Goal: Task Accomplishment & Management: Use online tool/utility

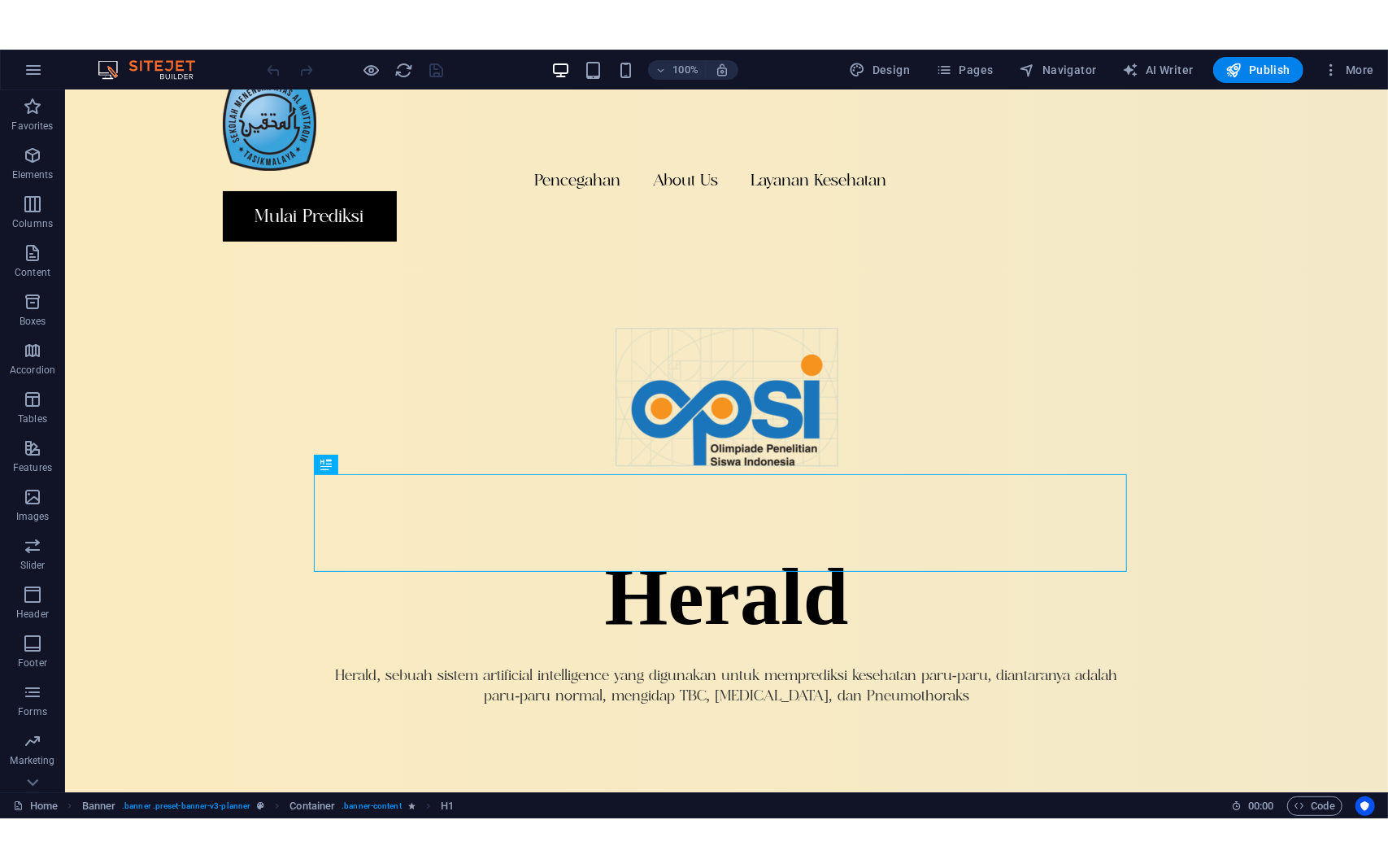
scroll to position [26, 0]
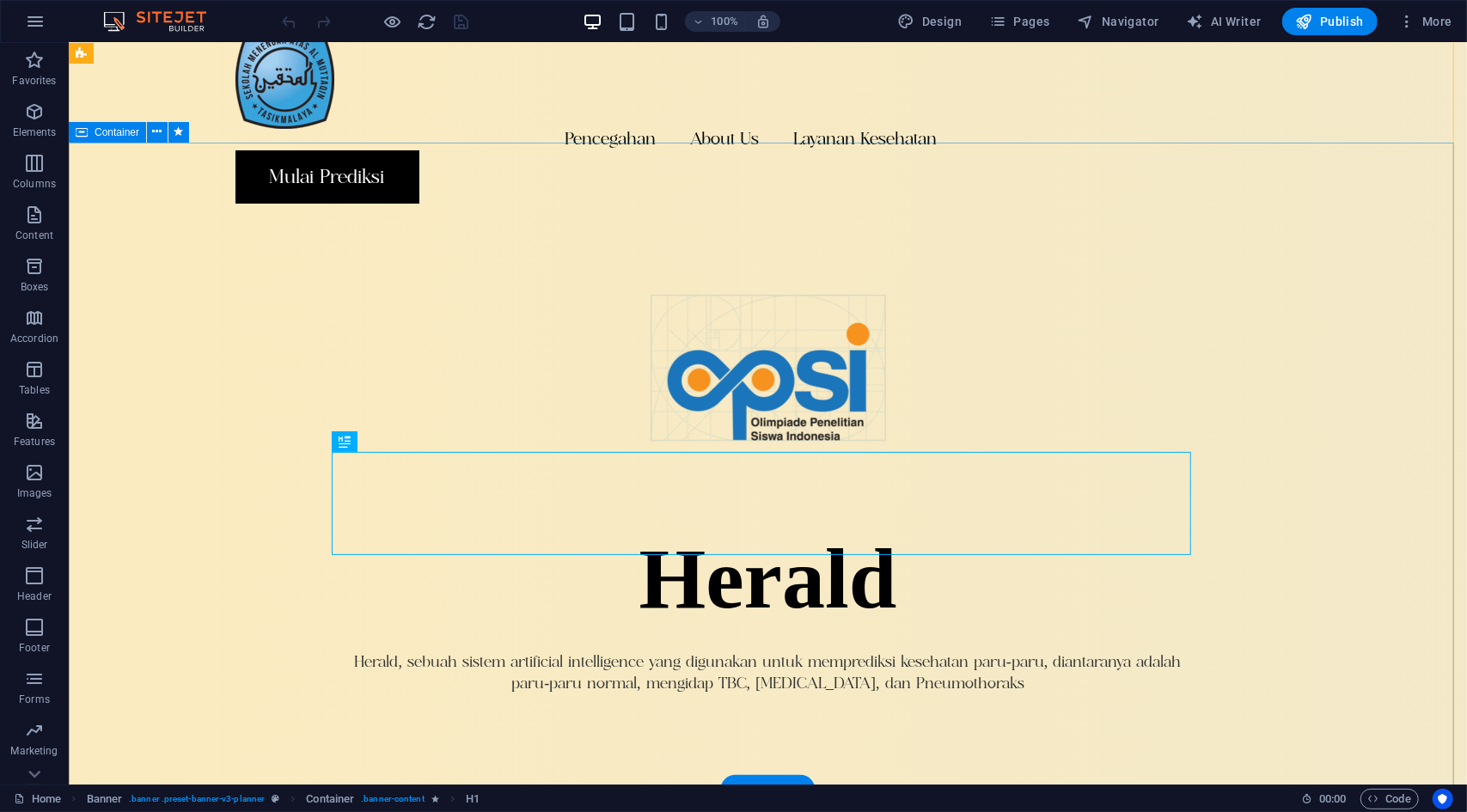
click at [1283, 290] on div "Herald Herald, sebuah sistem artificial intelligence yang digunakan untuk mempr…" at bounding box center [767, 542] width 1398 height 651
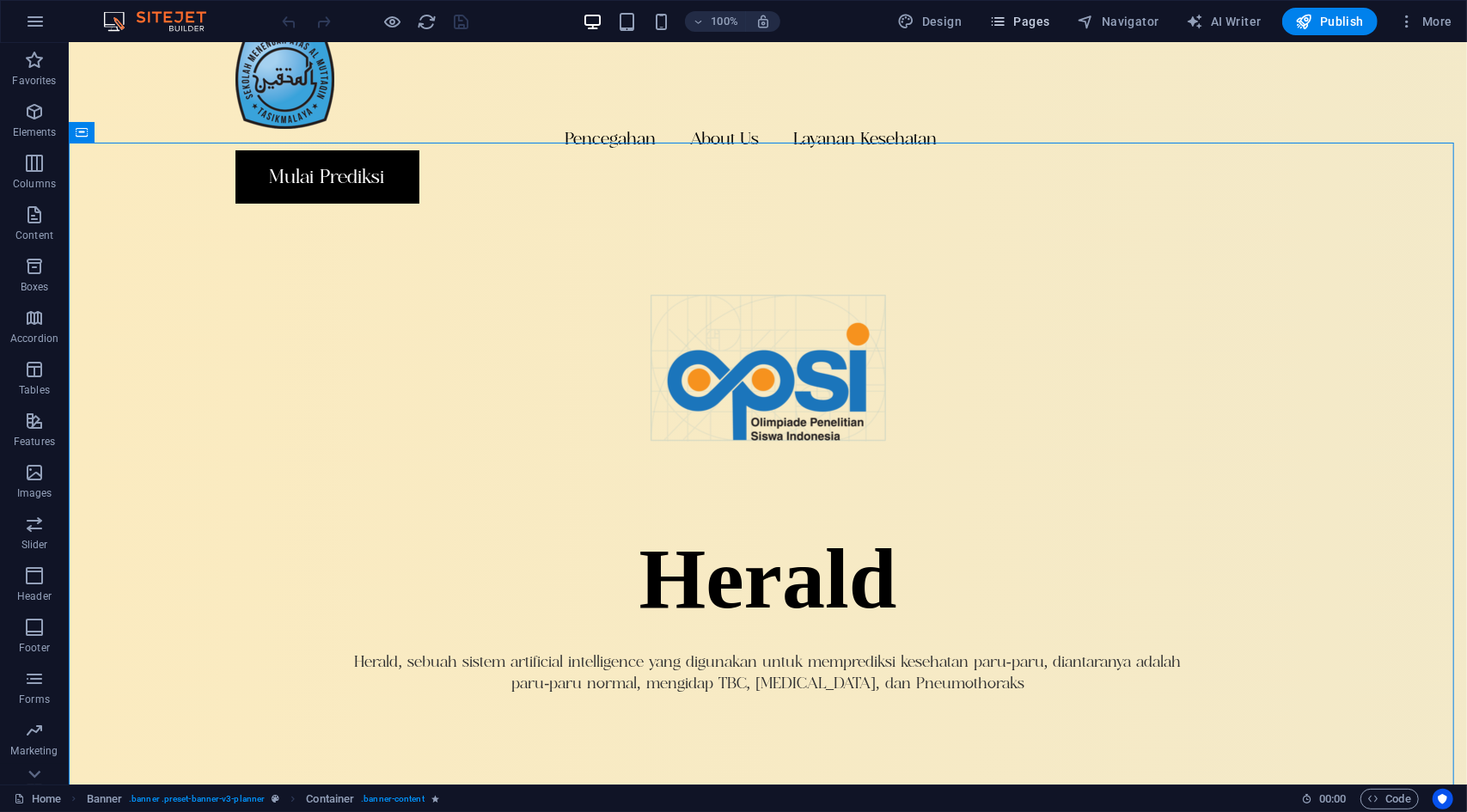
click at [1049, 28] on span "Pages" at bounding box center [1019, 22] width 60 height 17
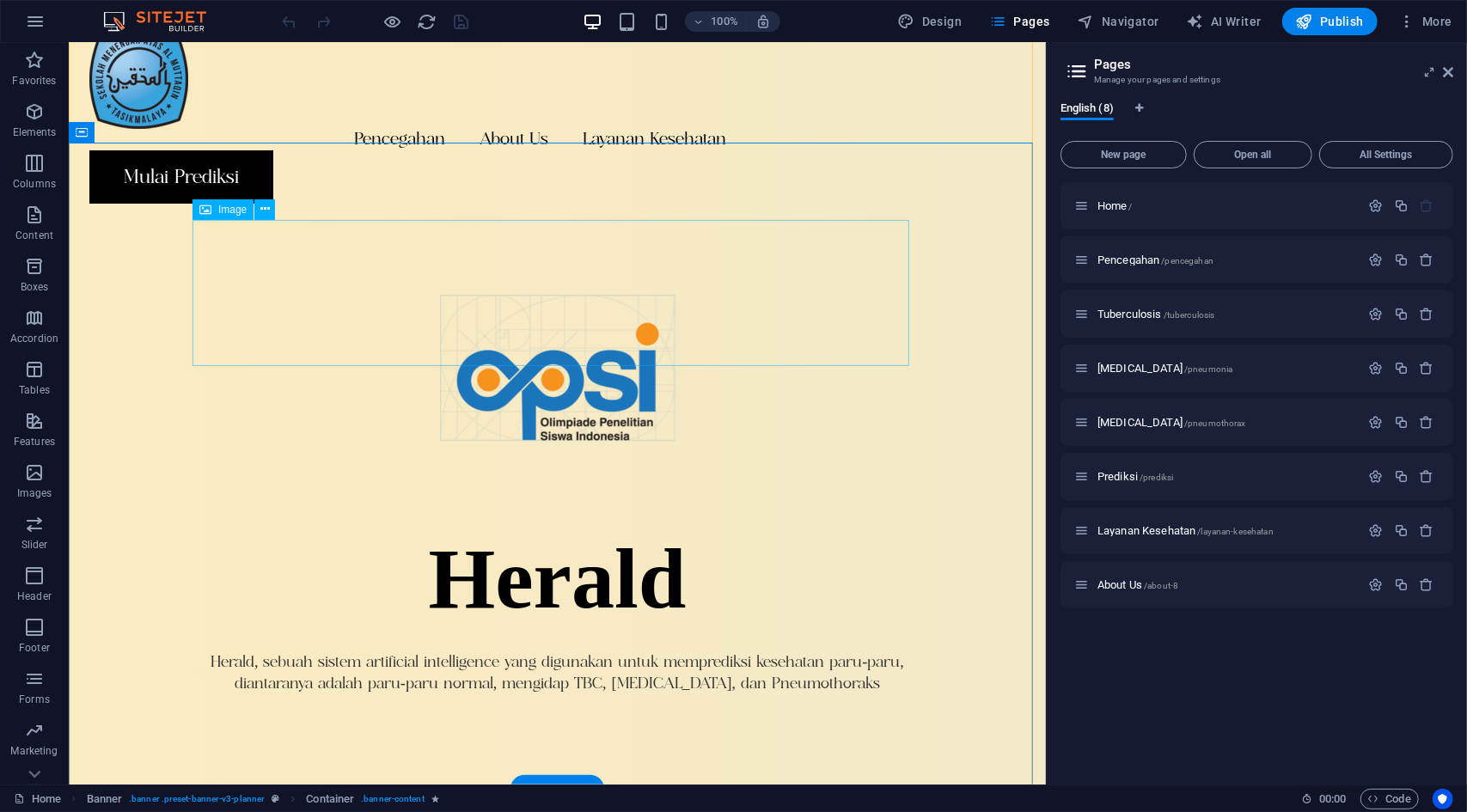
click at [855, 330] on figure at bounding box center [556, 367] width 730 height 147
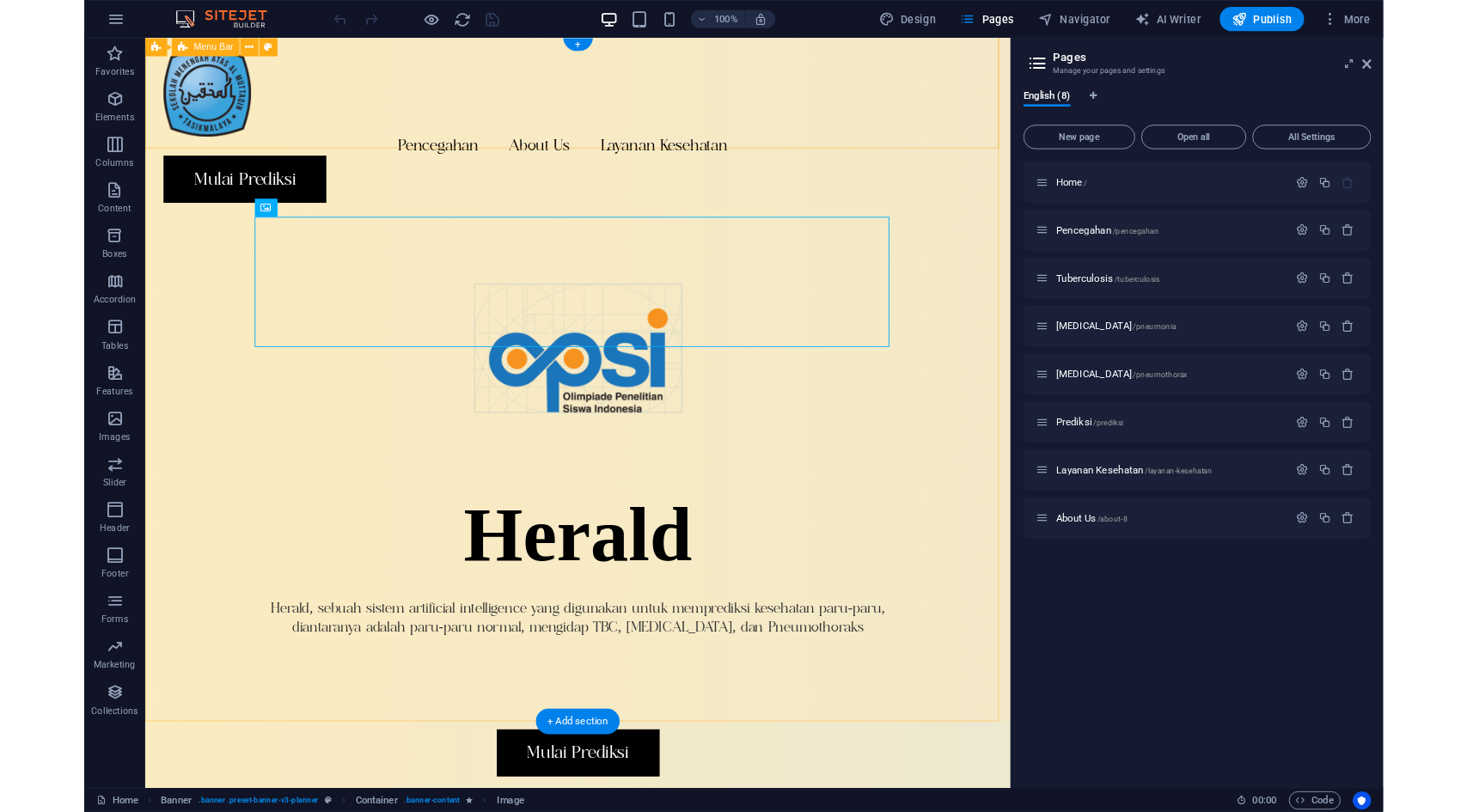
scroll to position [3, 0]
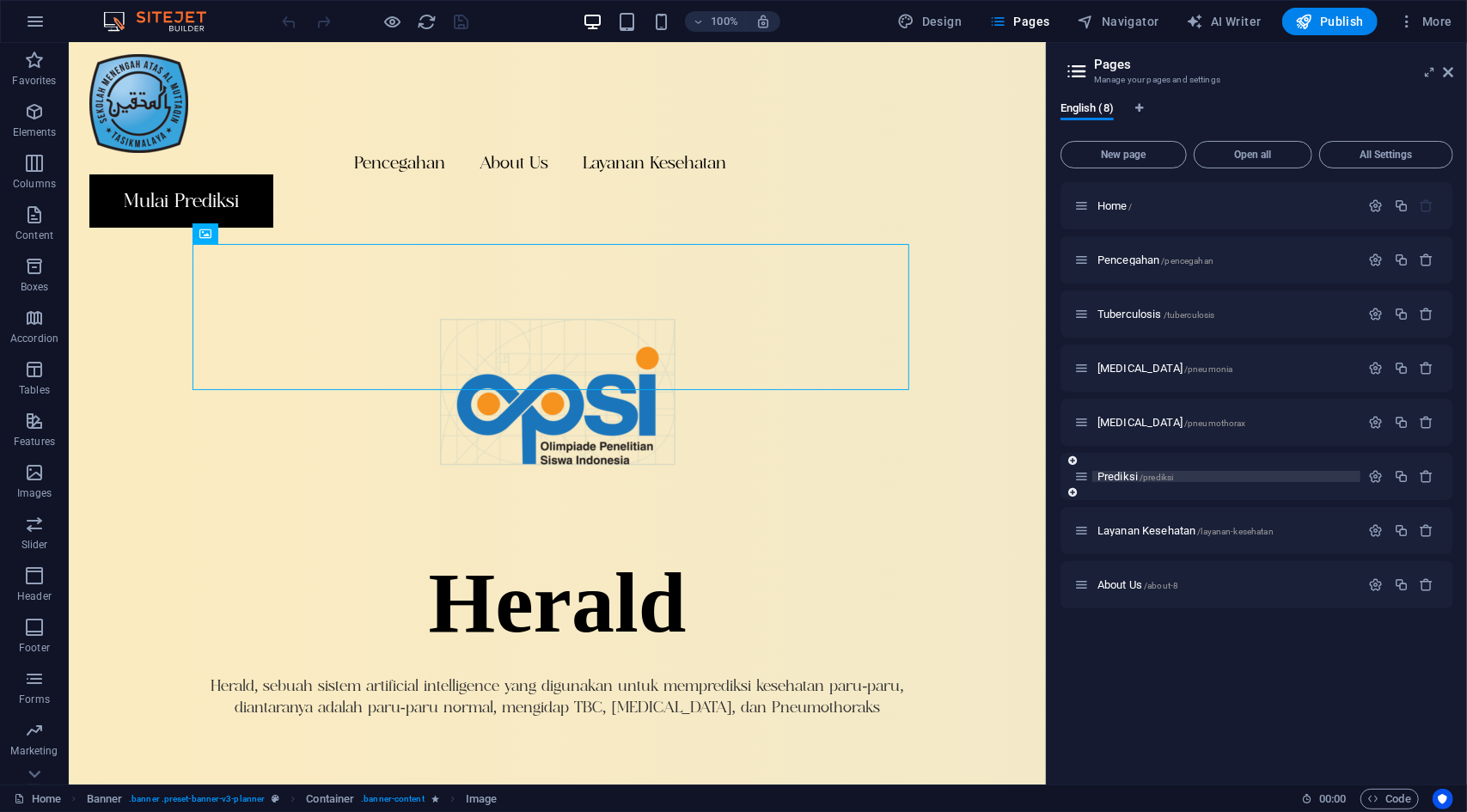
click at [1128, 476] on span "Prediksi /prediksi" at bounding box center [1136, 476] width 76 height 13
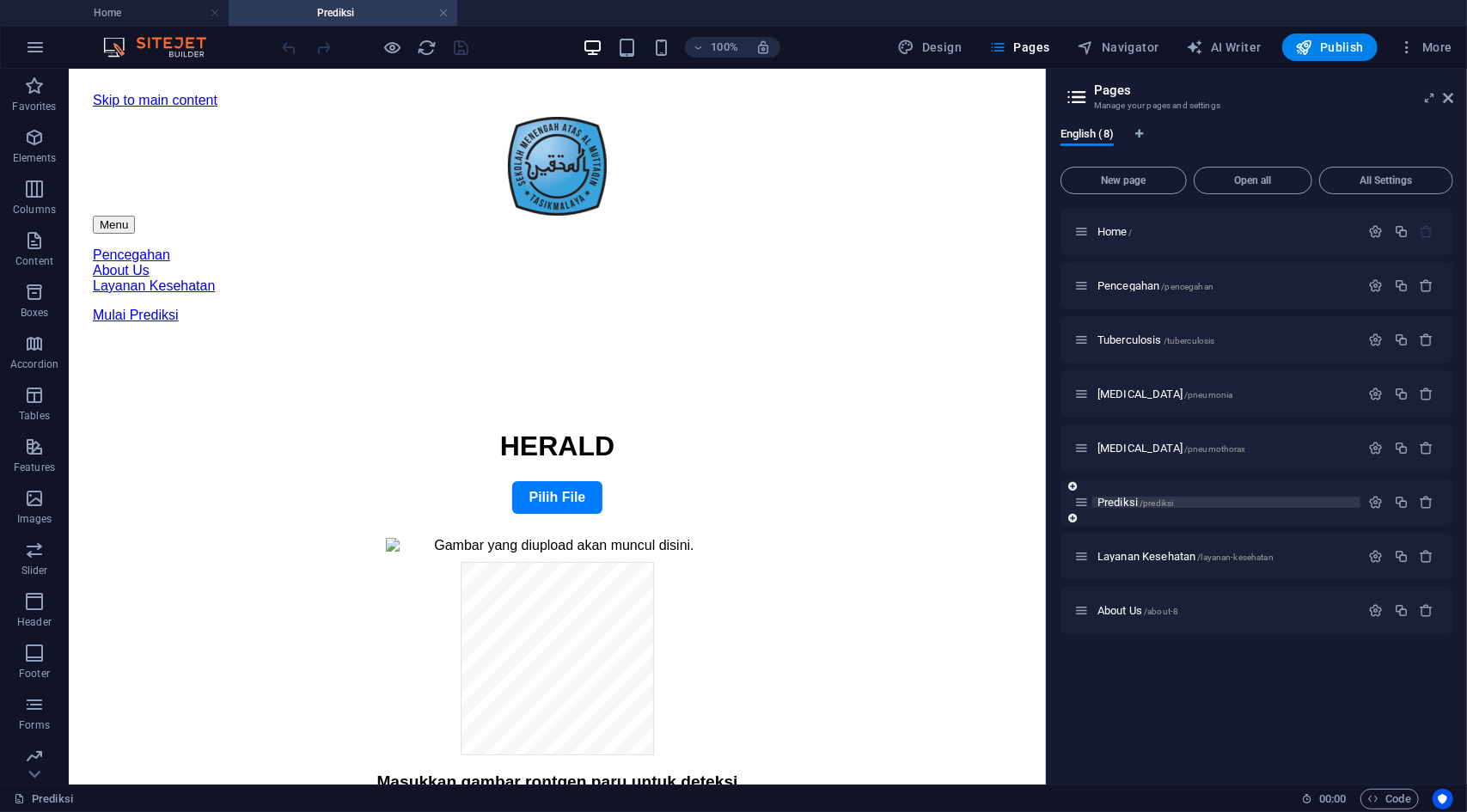
scroll to position [0, 0]
click at [1441, 107] on header "Pages Manage your pages and settings" at bounding box center [1259, 91] width 389 height 44
click at [1442, 95] on h2 "Pages" at bounding box center [1274, 91] width 359 height 16
click at [1448, 105] on link at bounding box center [1449, 98] width 10 height 15
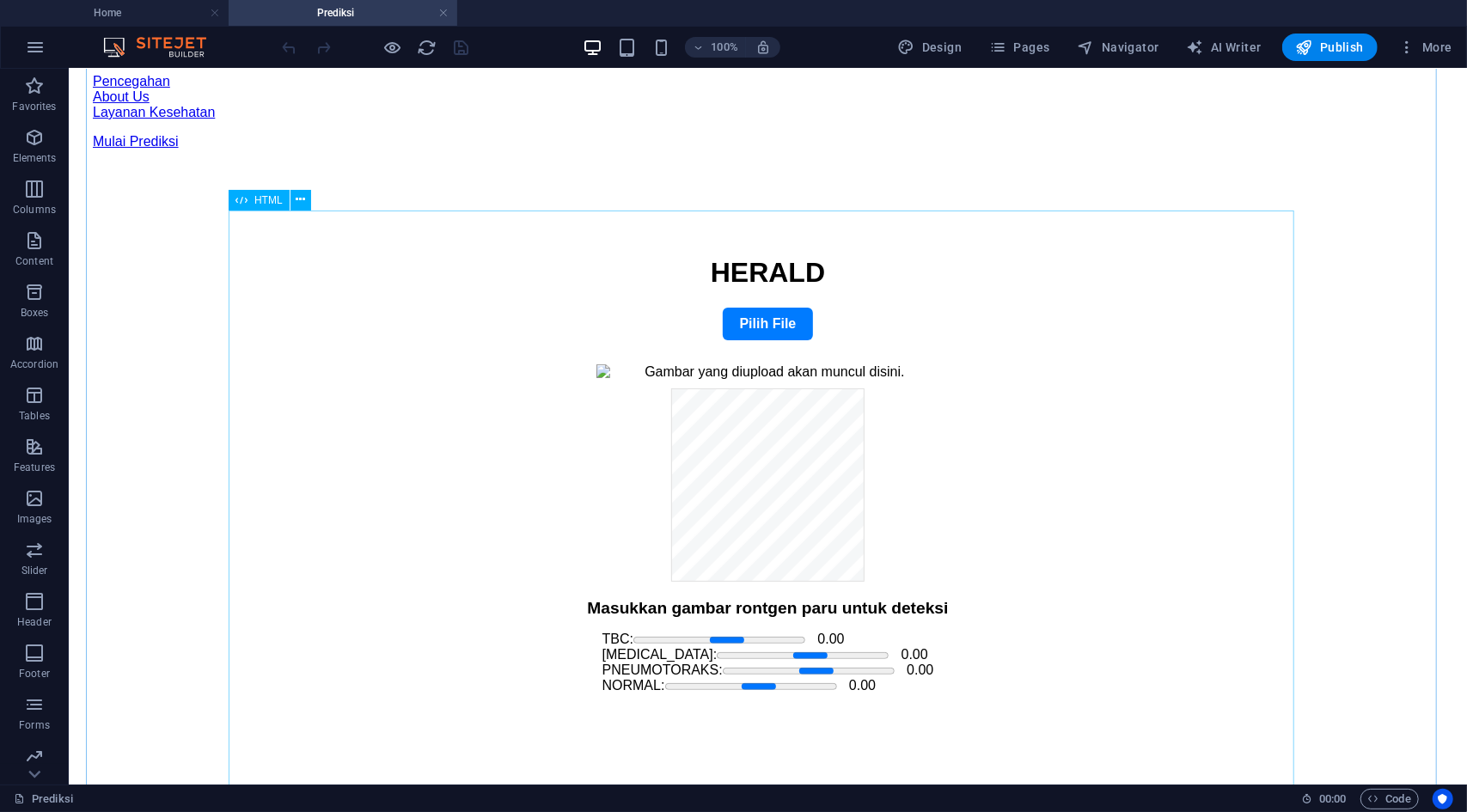
scroll to position [181, 0]
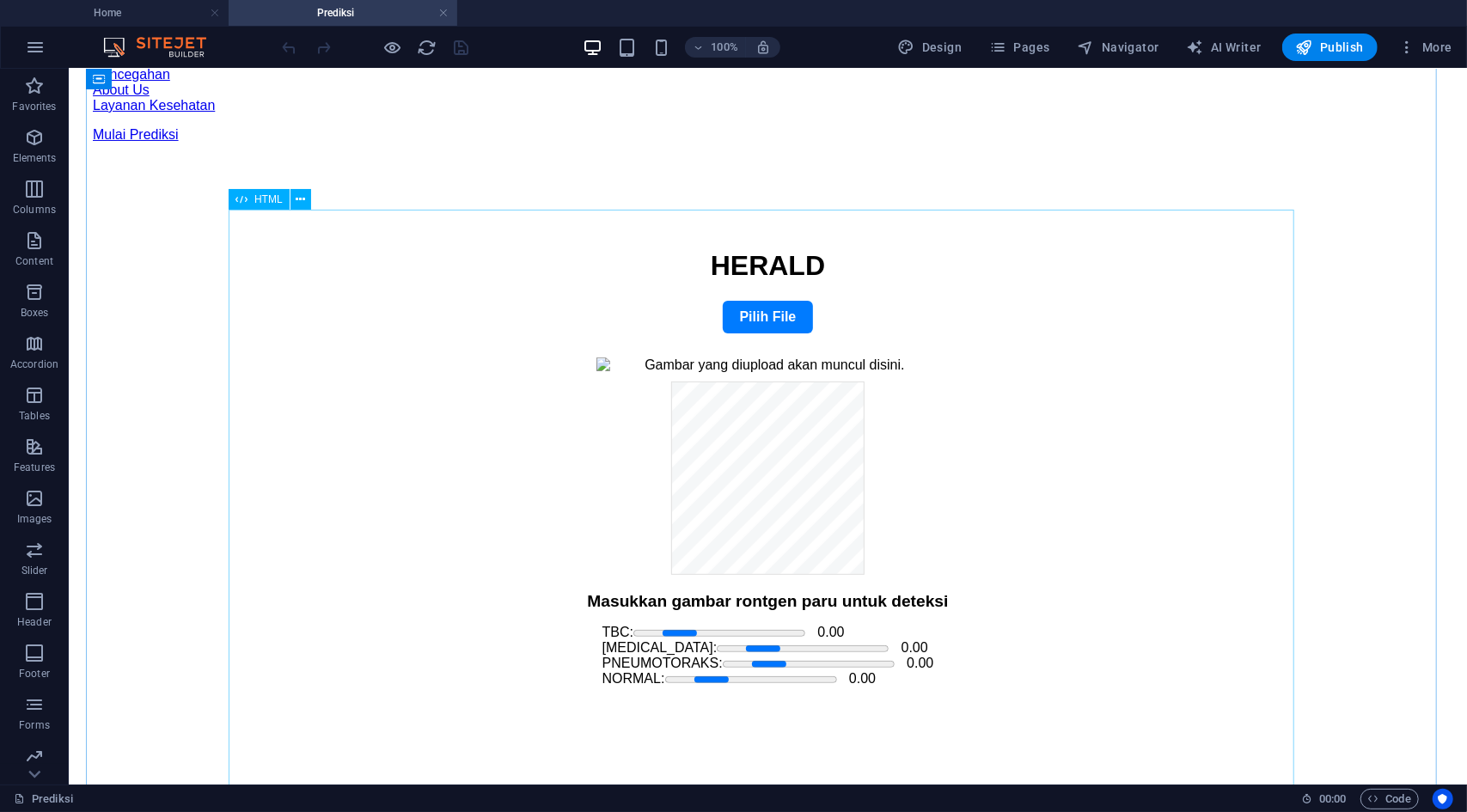
click at [892, 402] on div "HERALD Lung Prediction Webapp HERALD Pilih File Masukkan gambar rontgen paru un…" at bounding box center [767, 474] width 1309 height 450
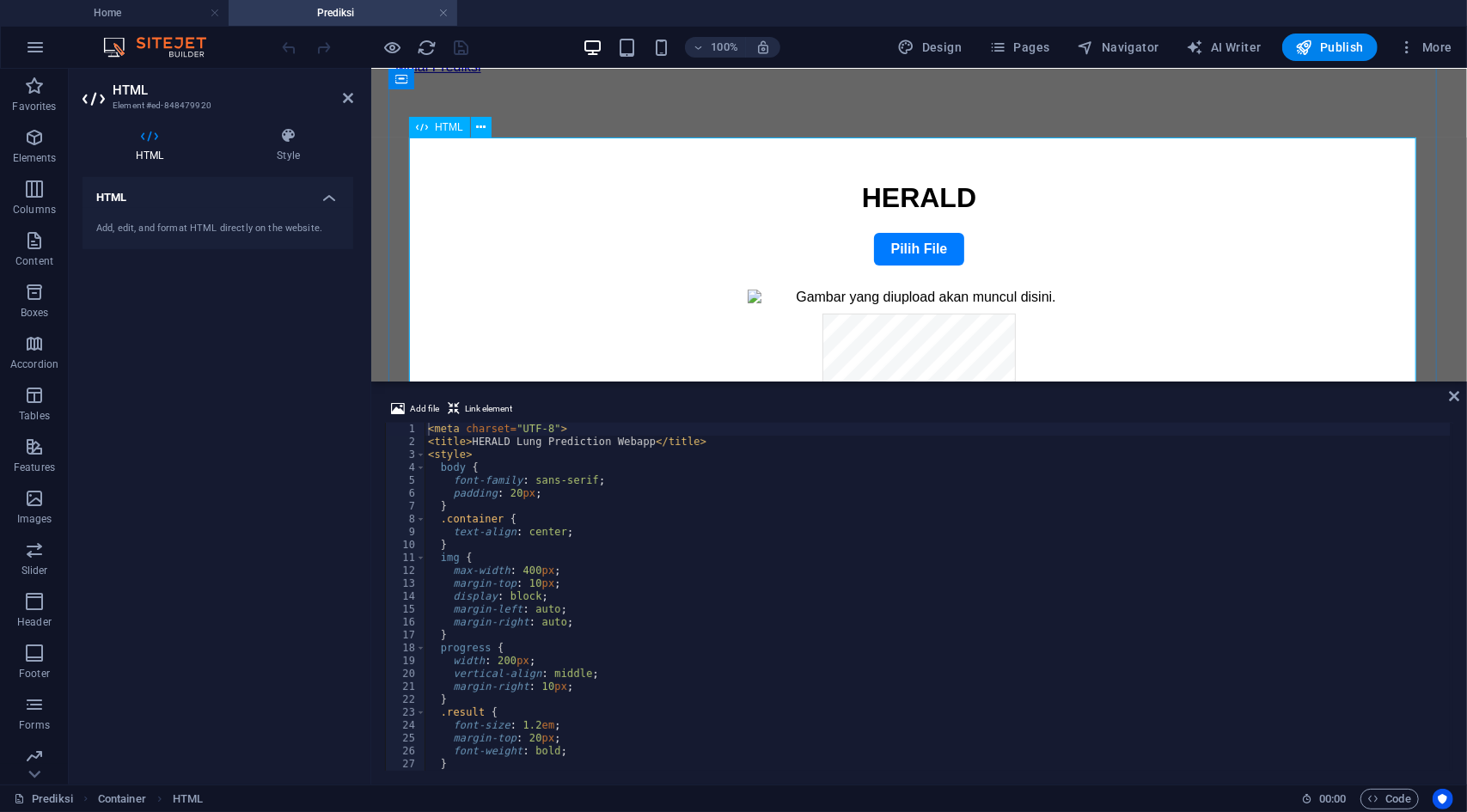
scroll to position [248, 0]
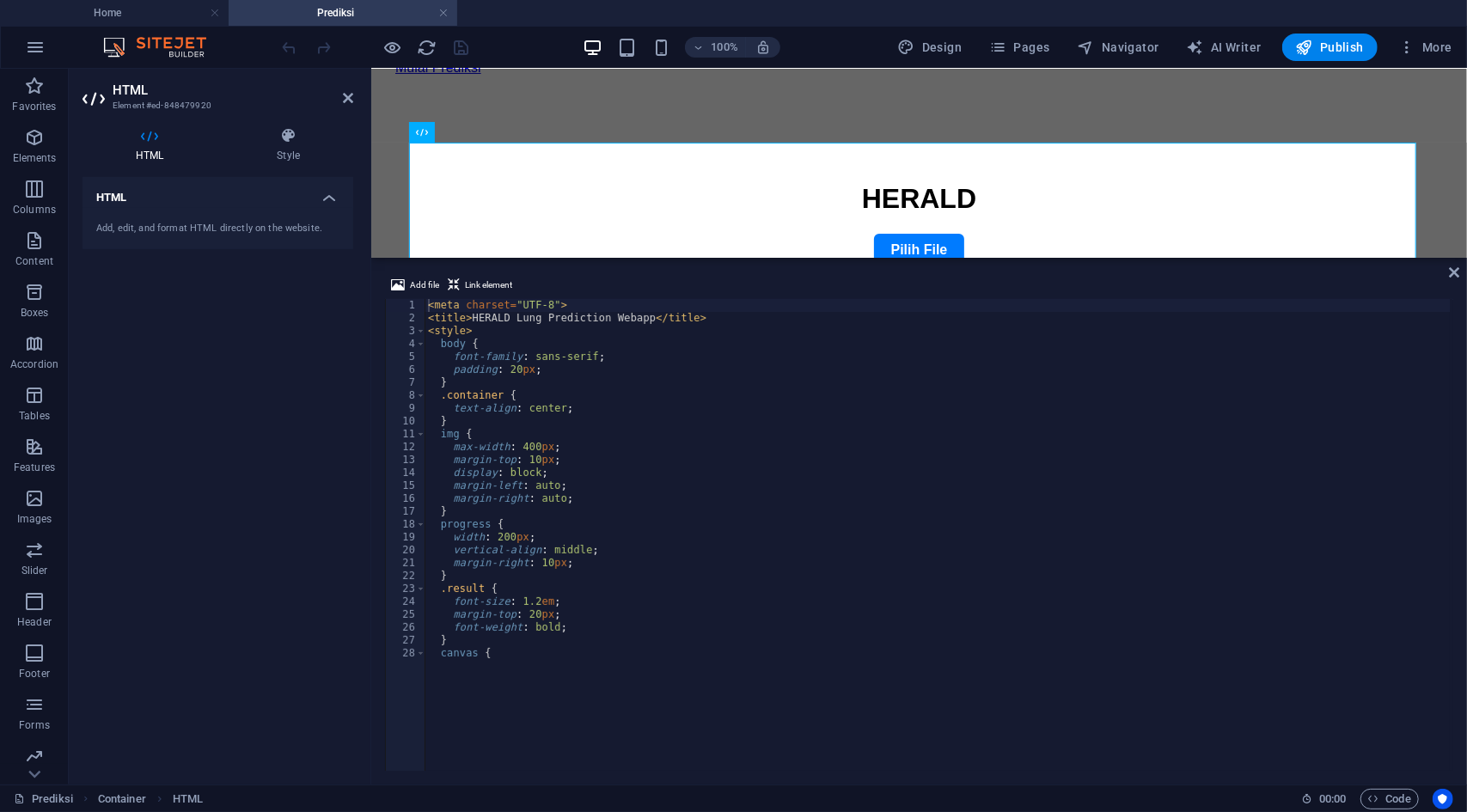
drag, startPoint x: 680, startPoint y: 385, endPoint x: 671, endPoint y: 256, distance: 129.3
click at [671, 256] on div "Banner Reference Banner Container Spacer HTML Add file Link element <meta chars…" at bounding box center [919, 426] width 1096 height 716
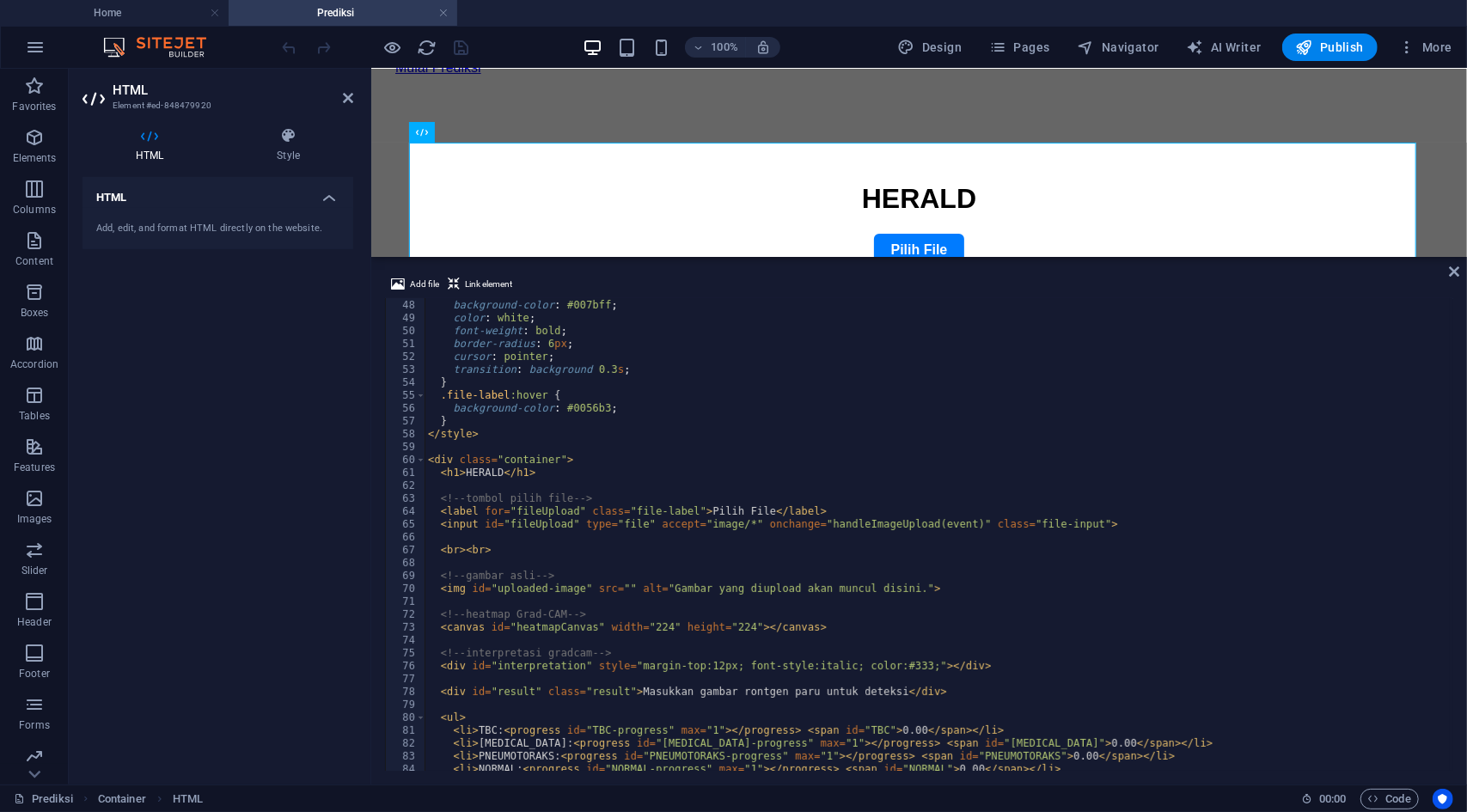
scroll to position [607, 0]
drag, startPoint x: 724, startPoint y: 263, endPoint x: 733, endPoint y: 383, distance: 120.3
click at [733, 383] on div "Add file Link element <meta charset="UTF-8"> 48 49 50 51 52 53 54 55 56 57 58 5…" at bounding box center [919, 522] width 1096 height 524
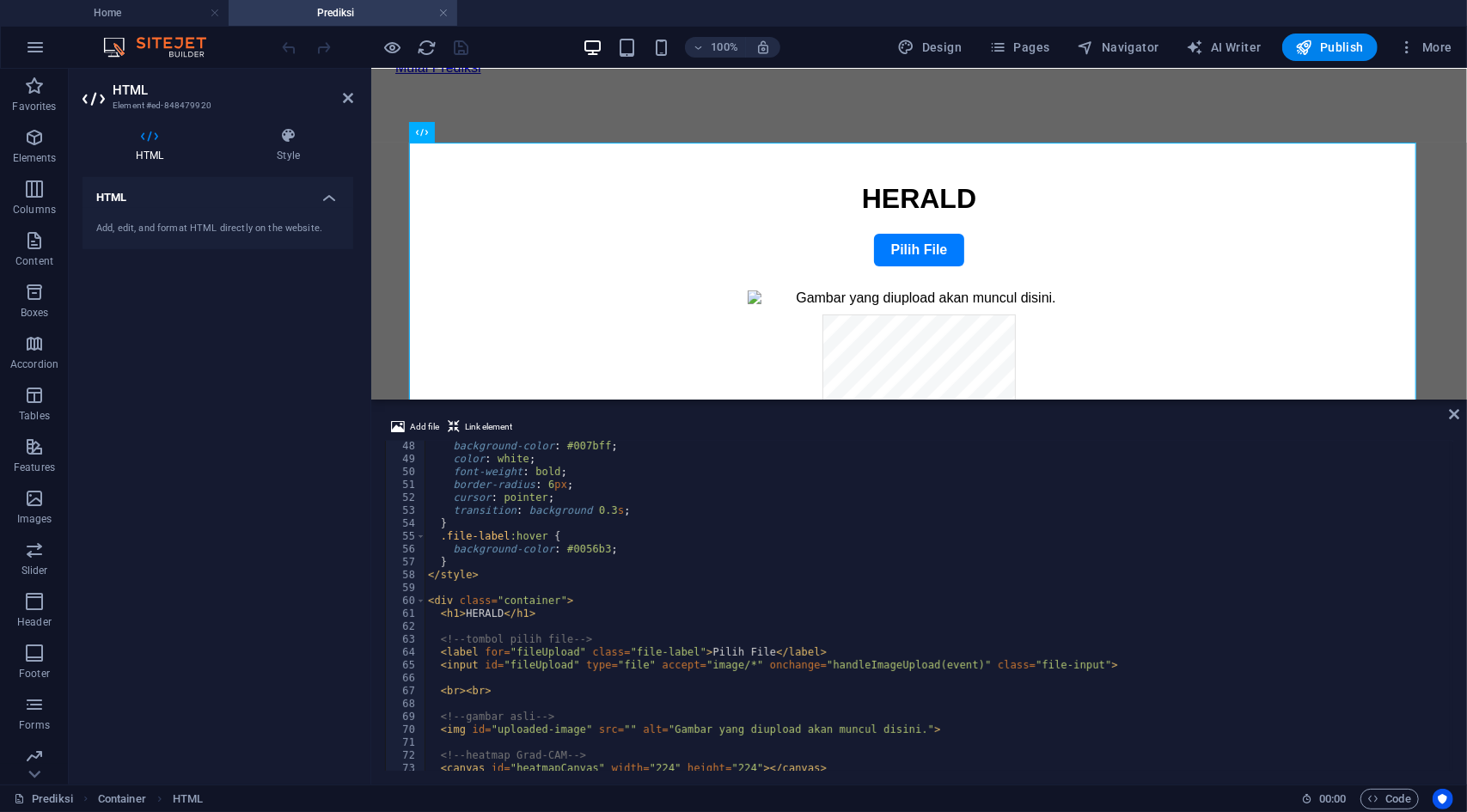
drag, startPoint x: 781, startPoint y: 259, endPoint x: 790, endPoint y: 399, distance: 140.3
click at [790, 399] on div "Reference Banner Container Spacer HTML Add file Link element <meta charset="UTF…" at bounding box center [919, 426] width 1096 height 716
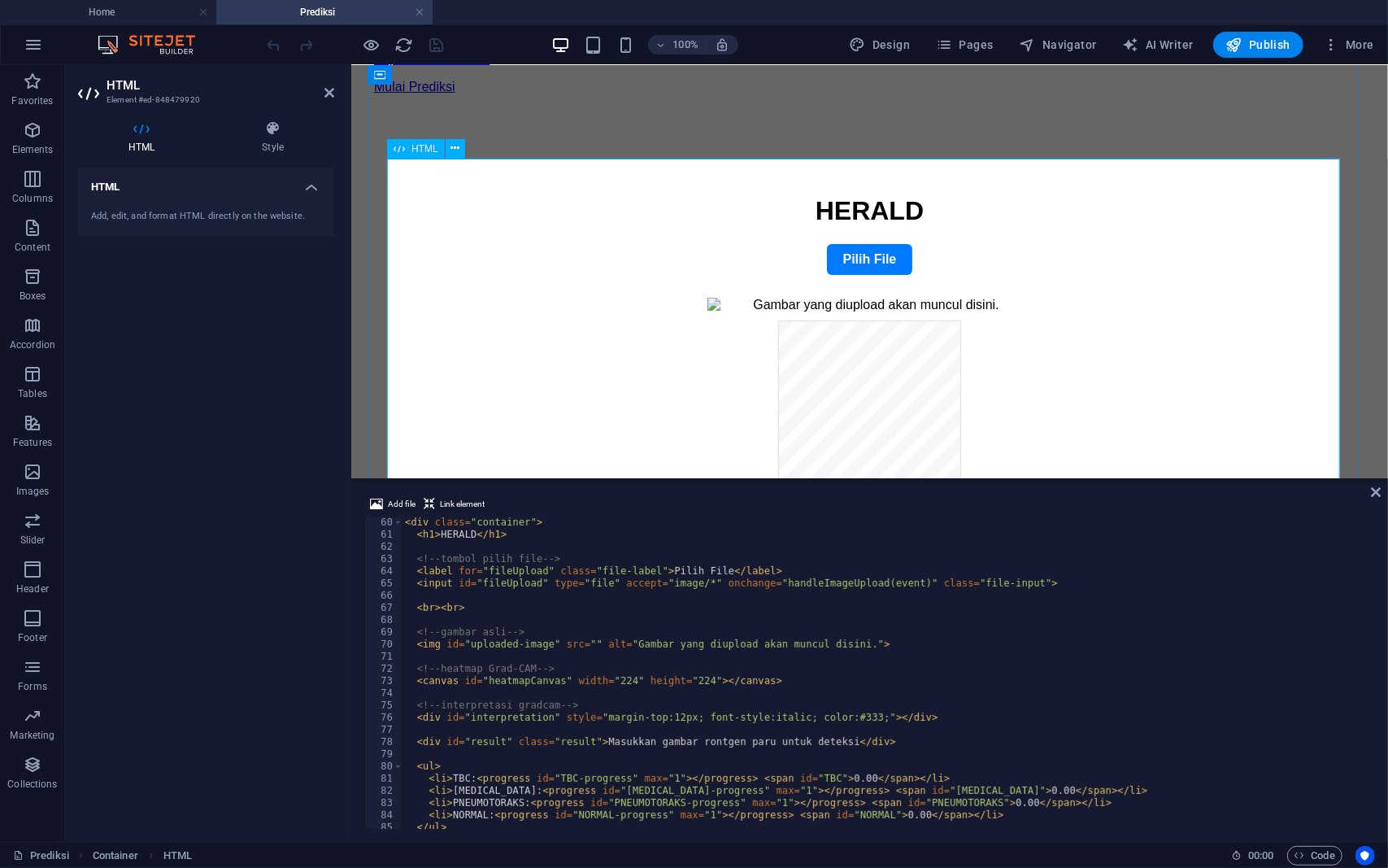
scroll to position [212, 0]
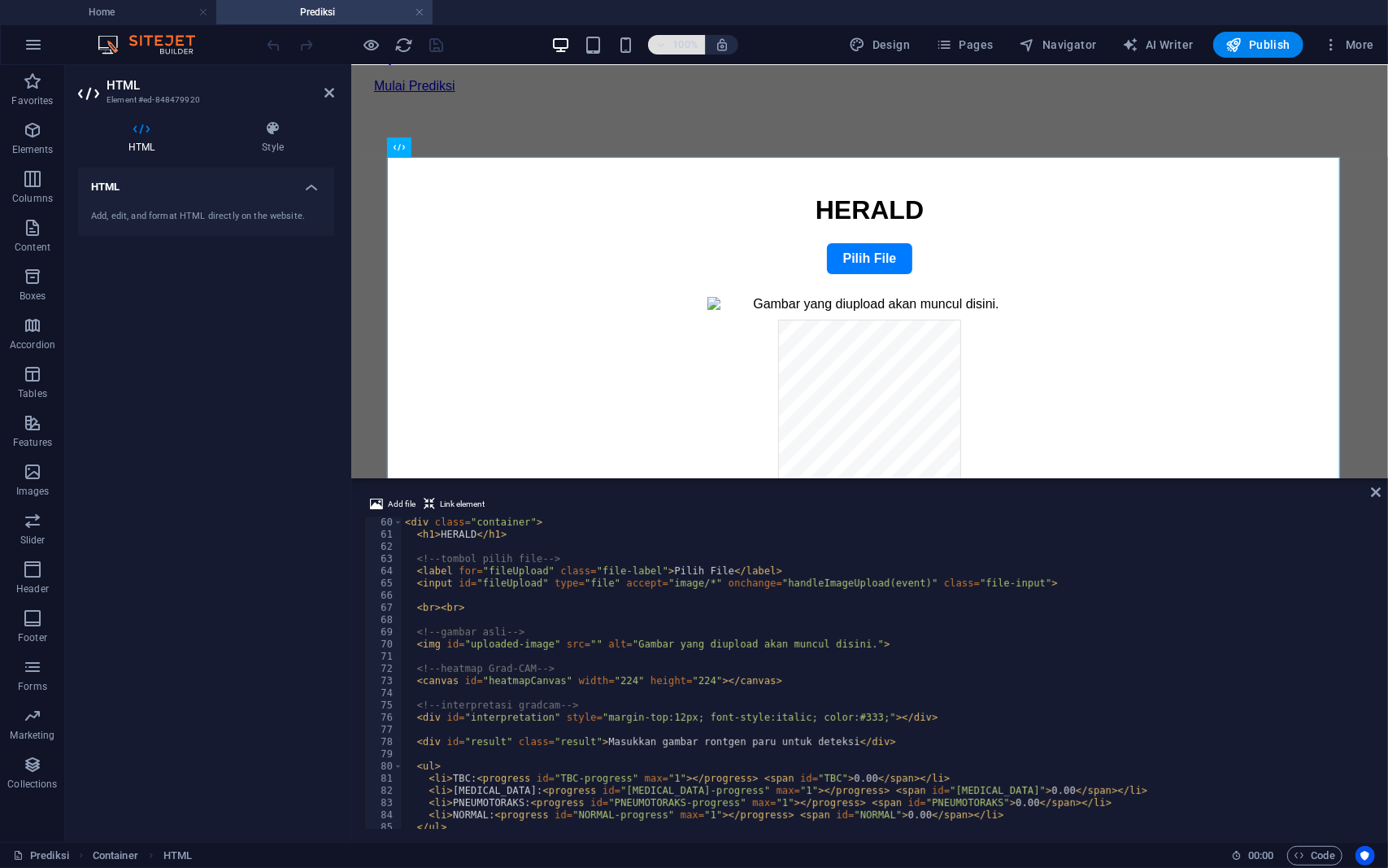
click at [687, 36] on h6 "100%" at bounding box center [686, 45] width 26 height 20
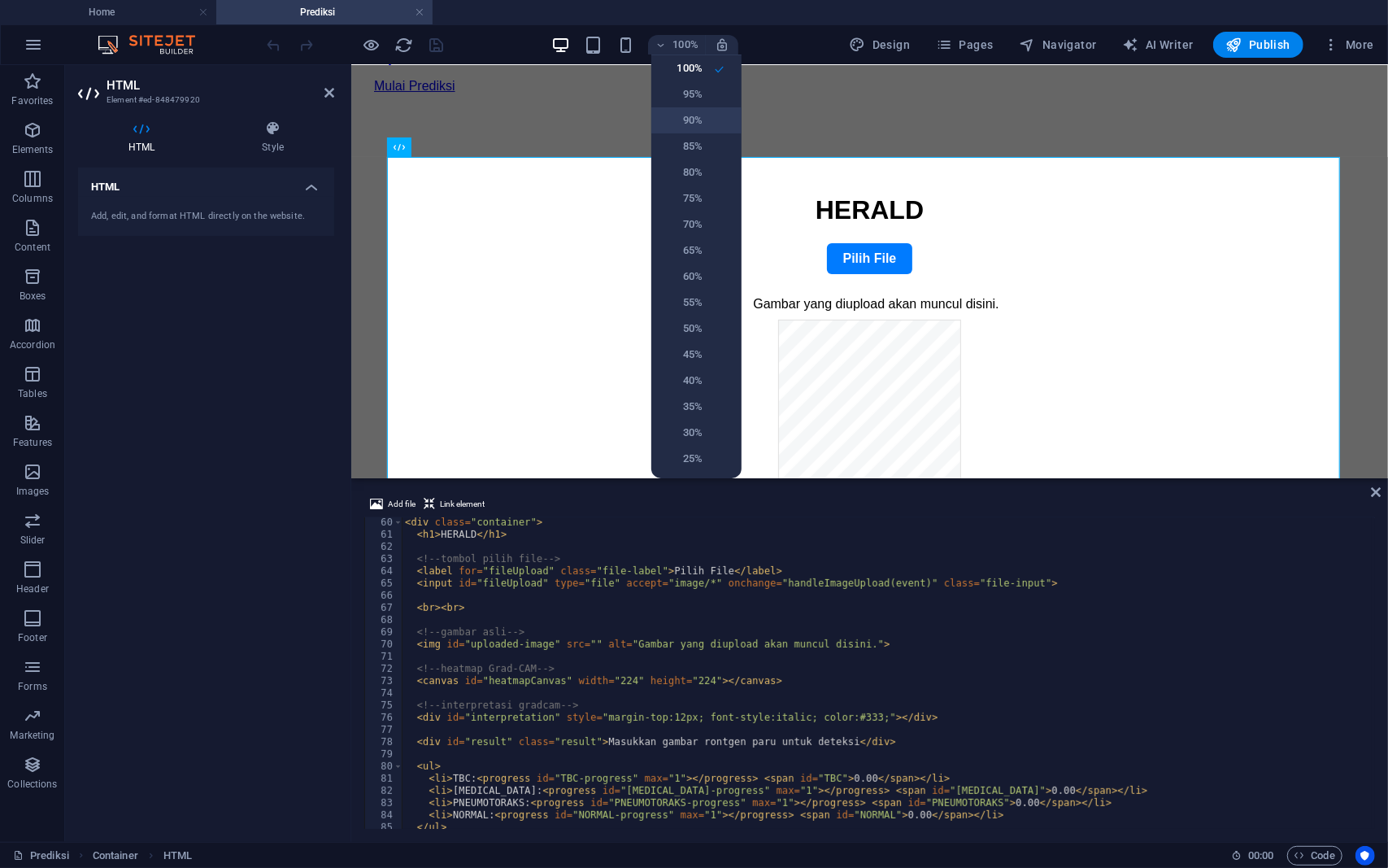
click at [688, 126] on h6 "90%" at bounding box center [682, 120] width 41 height 20
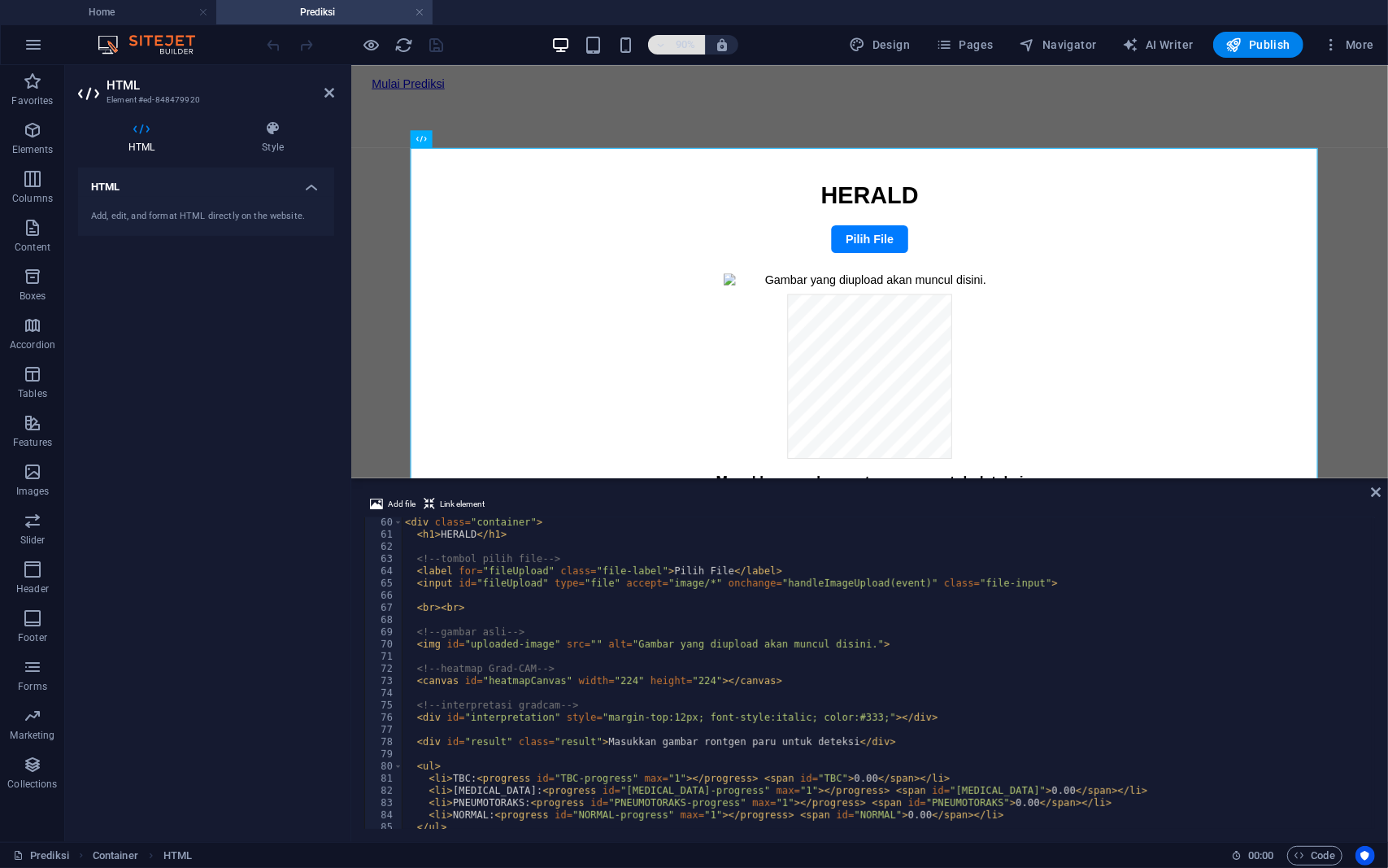
click at [687, 43] on h6 "90%" at bounding box center [686, 45] width 26 height 20
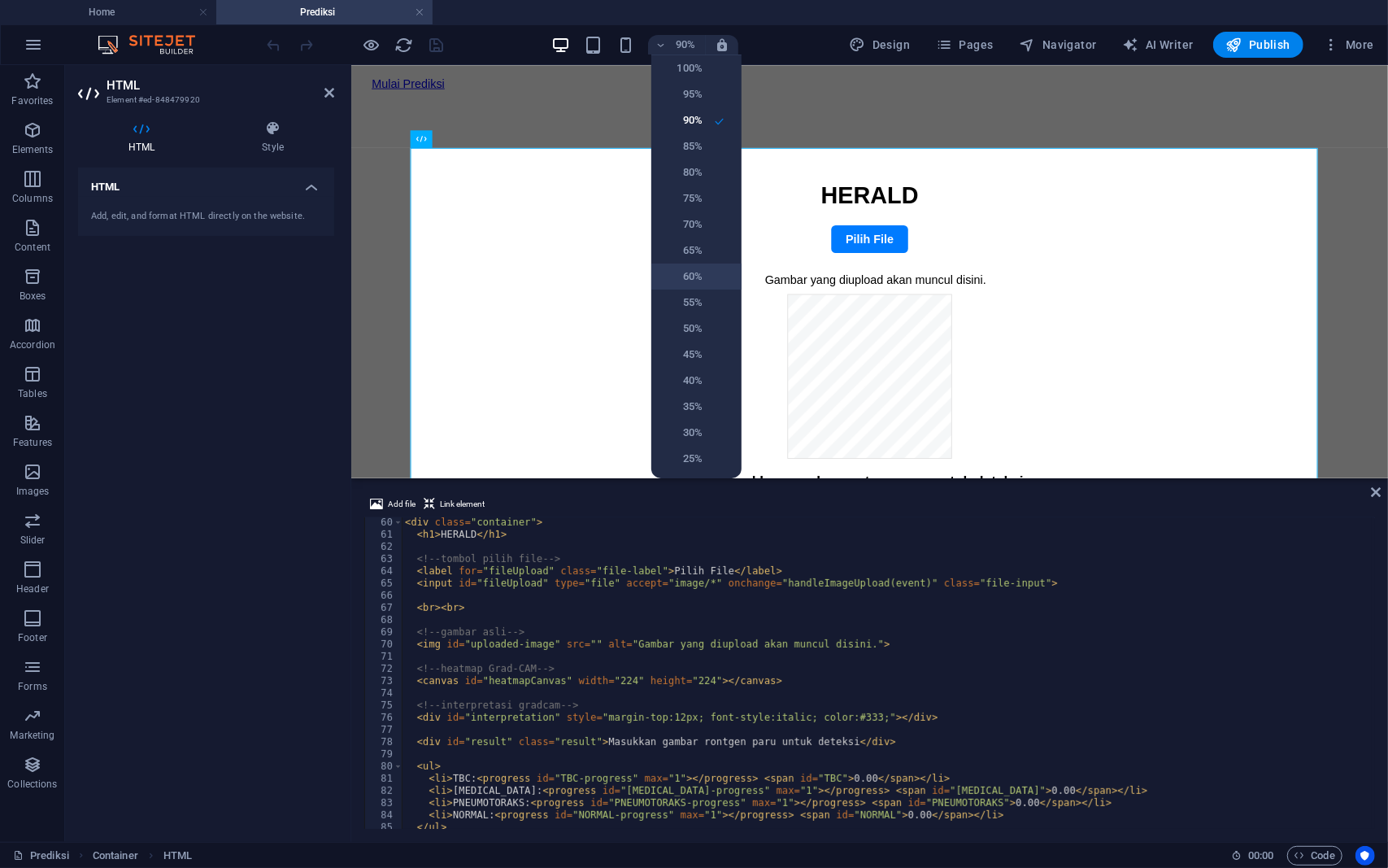
click at [690, 280] on h6 "60%" at bounding box center [682, 276] width 41 height 20
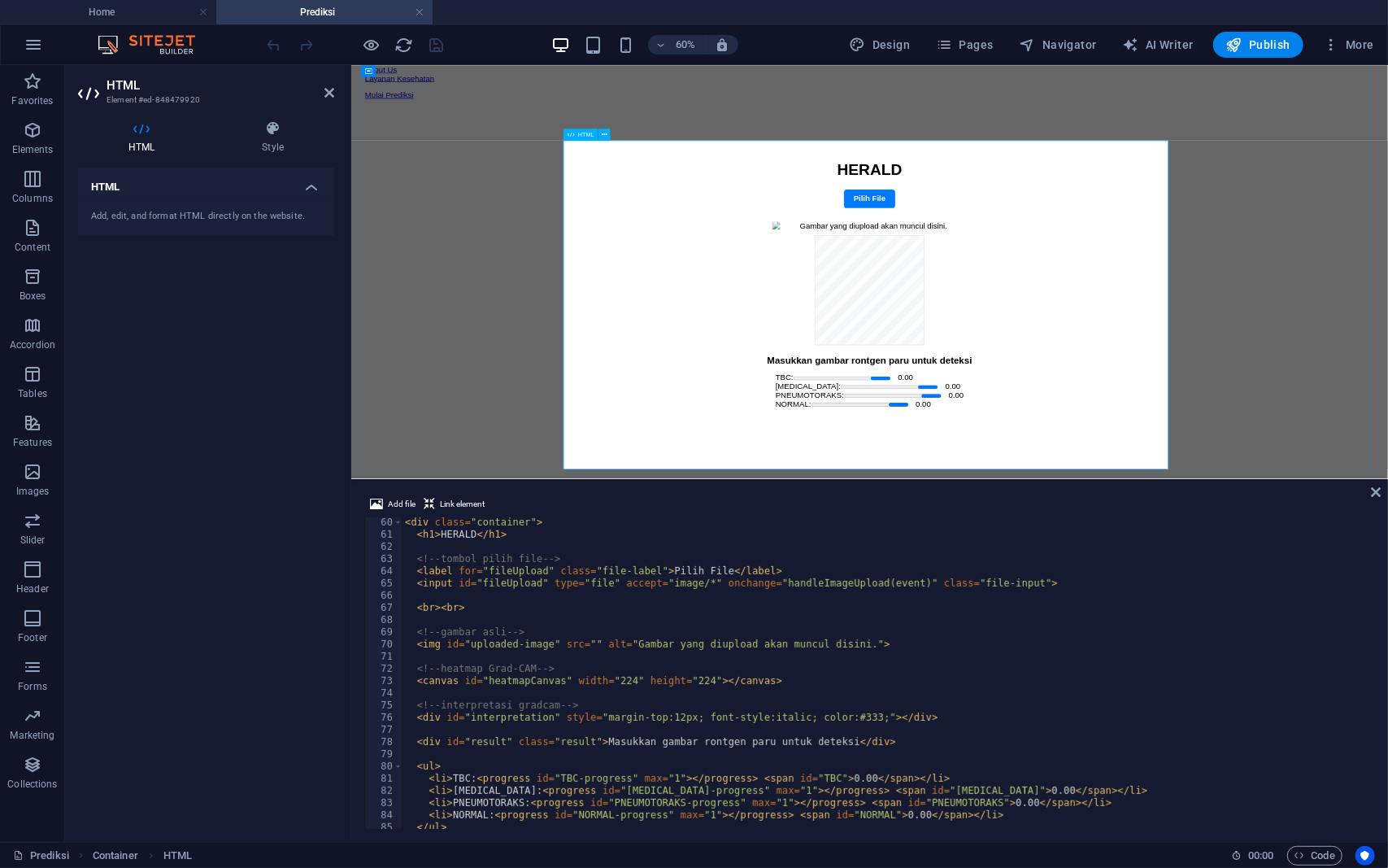
scroll to position [179, 0]
click at [677, 45] on h6 "60%" at bounding box center [686, 45] width 26 height 20
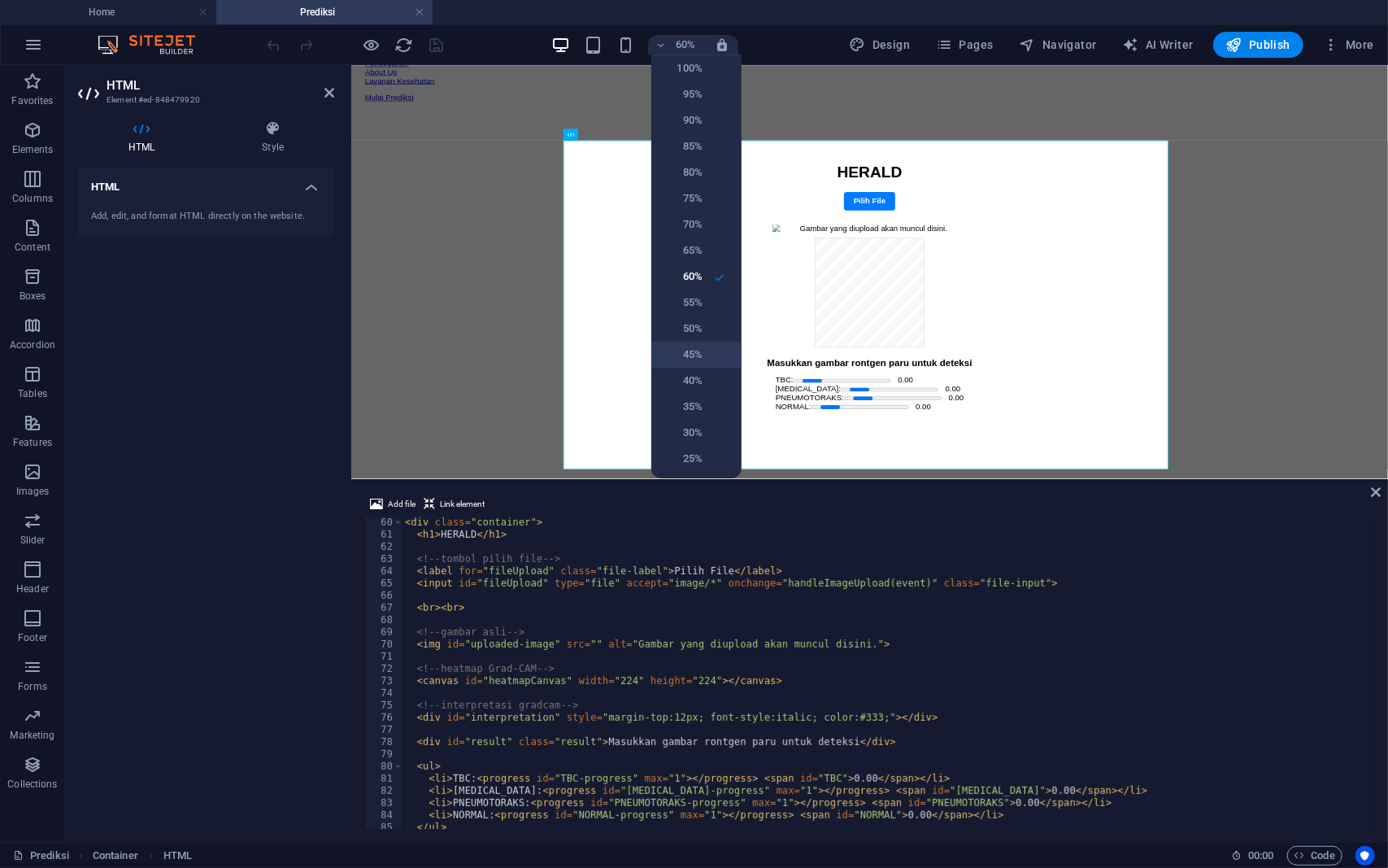
click at [689, 353] on h6 "45%" at bounding box center [682, 355] width 41 height 20
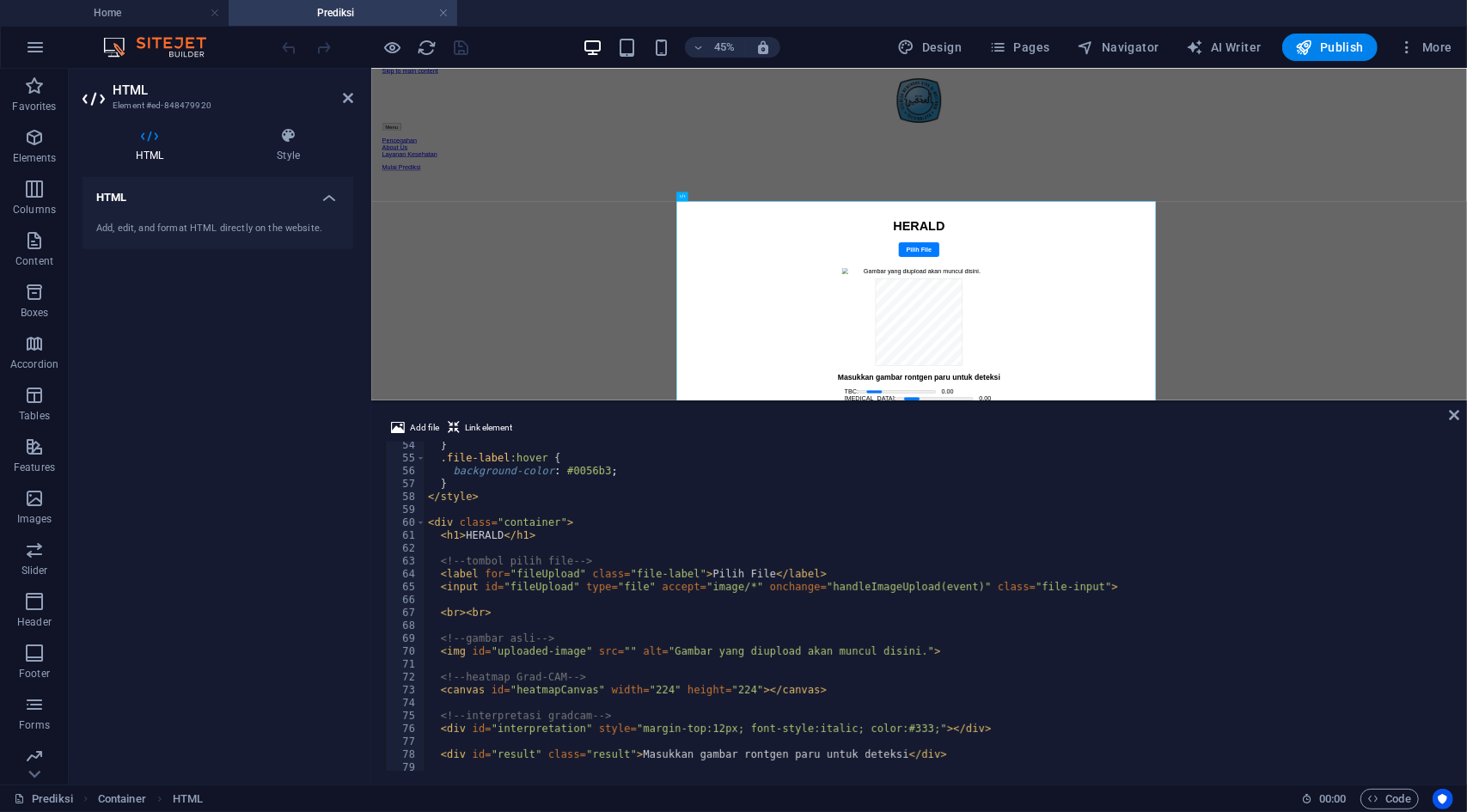
scroll to position [683, 0]
click at [1453, 417] on icon at bounding box center [1455, 415] width 10 height 14
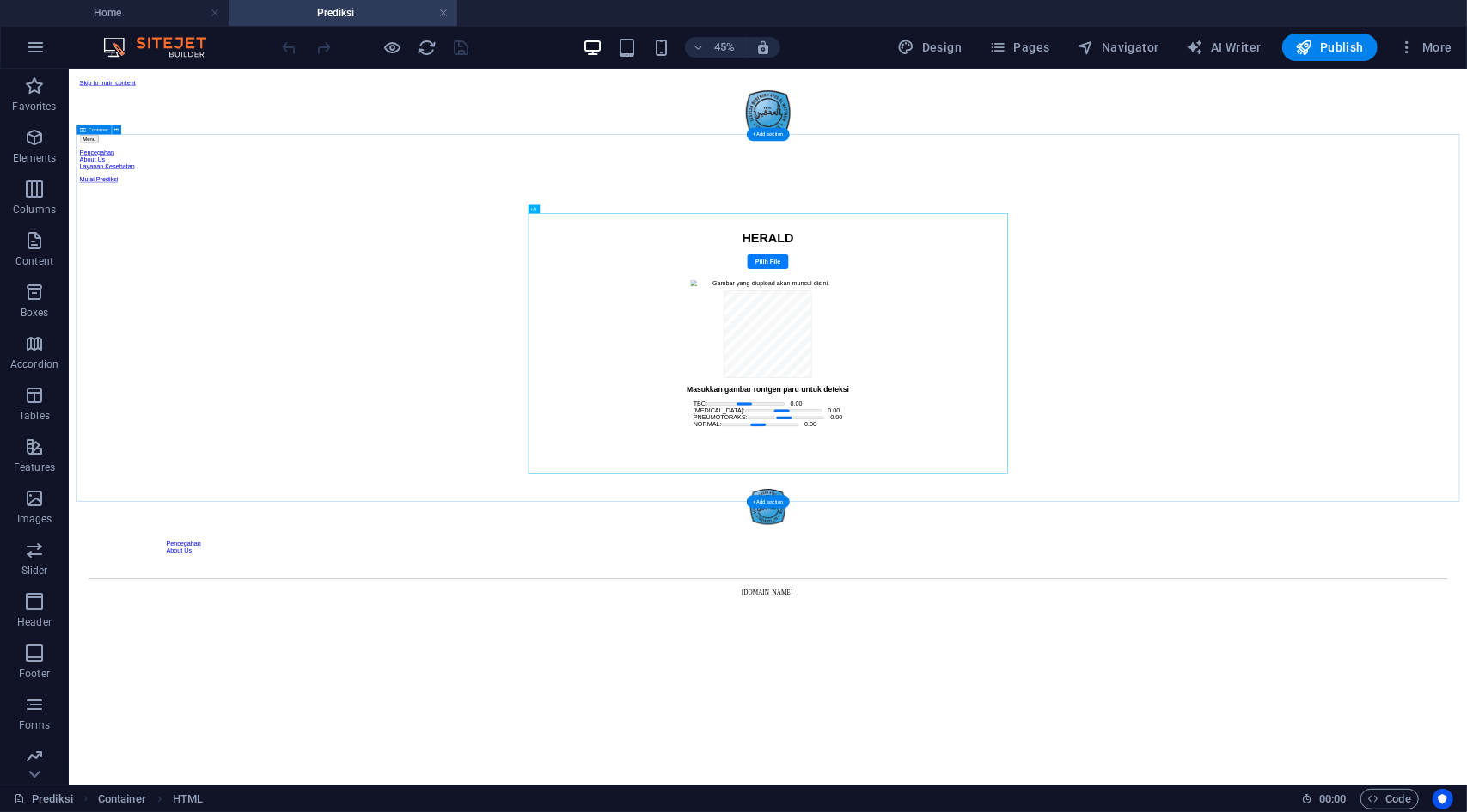
scroll to position [0, 0]
